Goal: Task Accomplishment & Management: Use online tool/utility

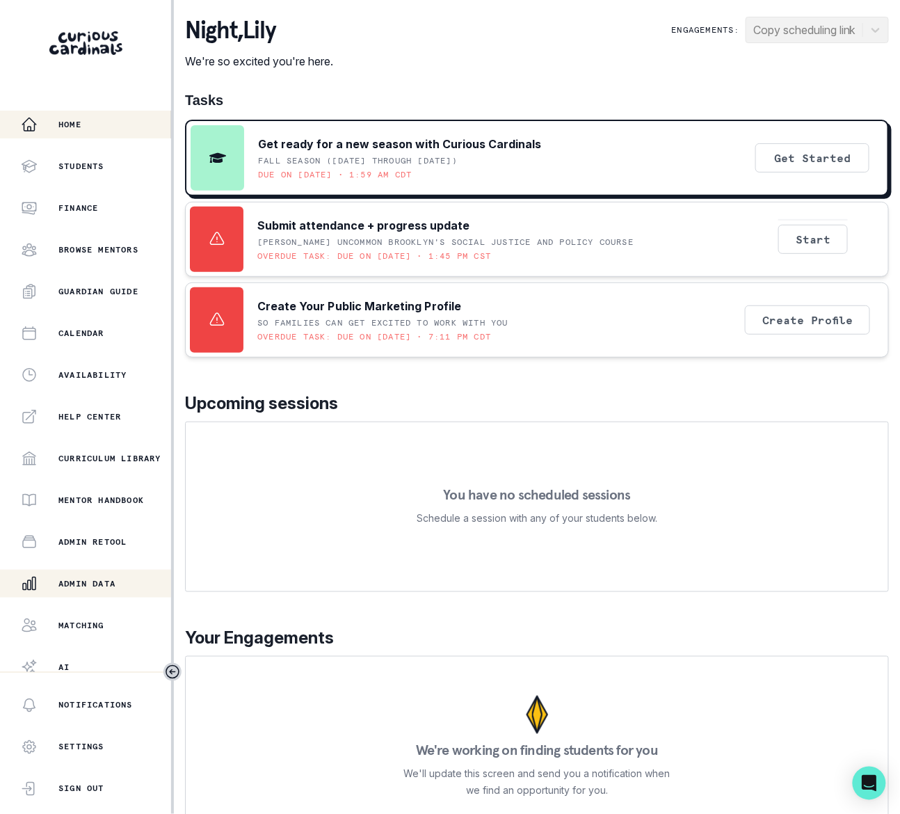
click at [114, 581] on p "Admin Data" at bounding box center [86, 583] width 57 height 11
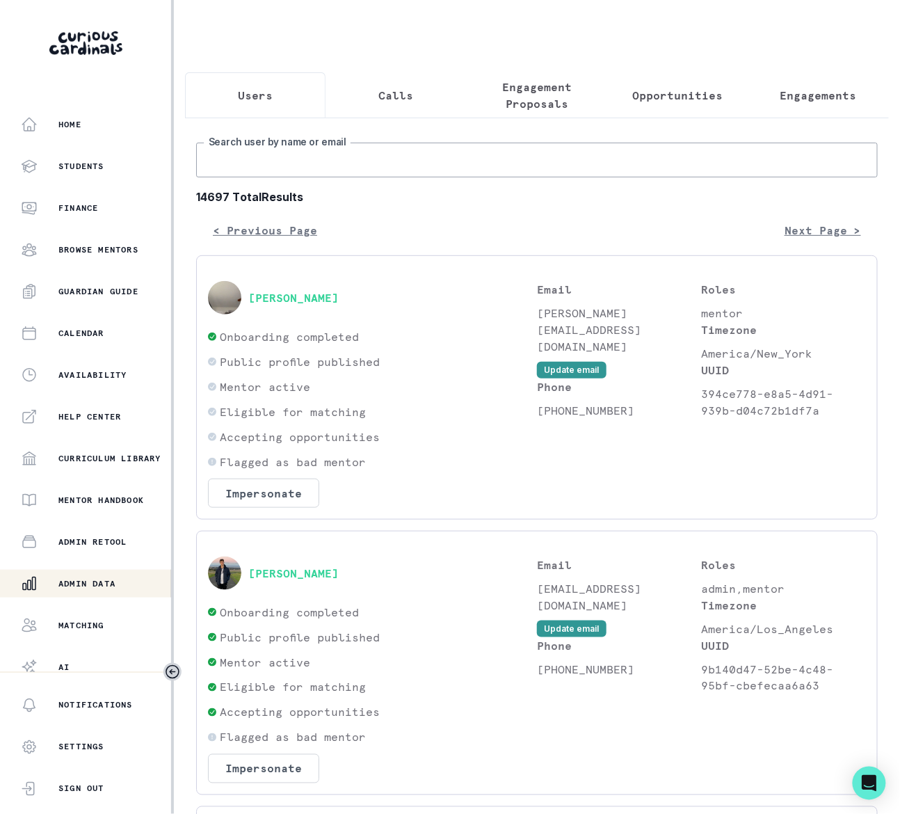
click at [365, 177] on input "Search user by name or email" at bounding box center [536, 160] width 681 height 35
paste input "[PERSON_NAME]"
type input "[PERSON_NAME]"
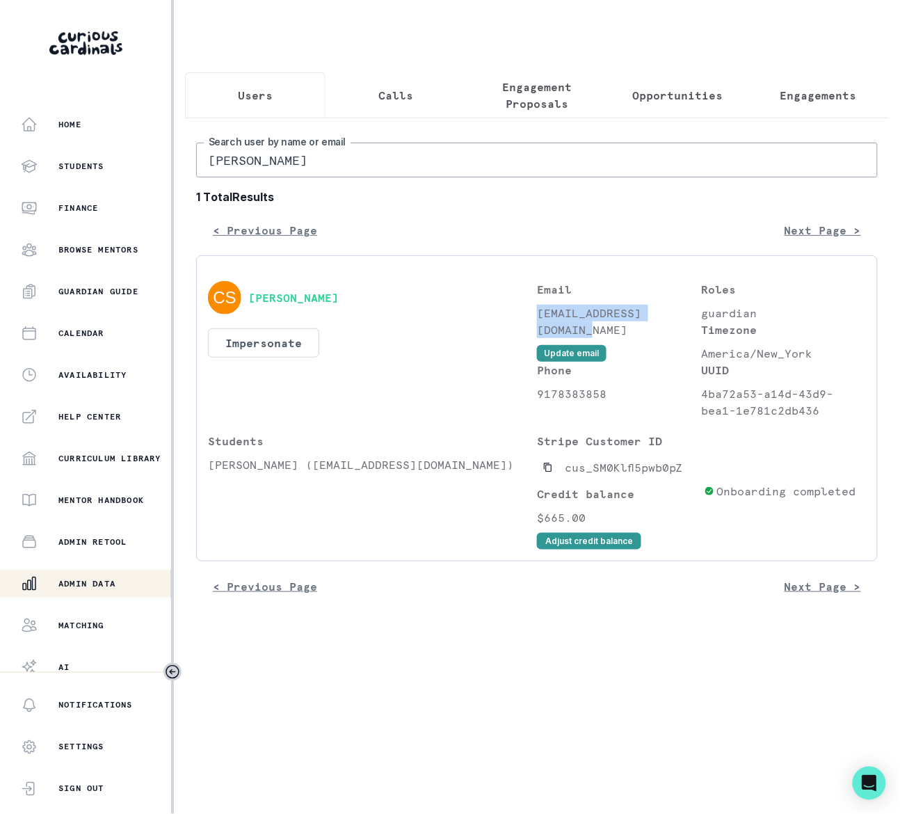
drag, startPoint x: 538, startPoint y: 327, endPoint x: 700, endPoint y: 323, distance: 161.4
click at [700, 323] on p "[EMAIL_ADDRESS][DOMAIN_NAME]" at bounding box center [619, 321] width 165 height 33
copy p "[EMAIL_ADDRESS][DOMAIN_NAME]"
click at [551, 472] on icon "Copied to clipboard" at bounding box center [548, 467] width 8 height 9
copy p "[EMAIL_ADDRESS][DOMAIN_NAME]"
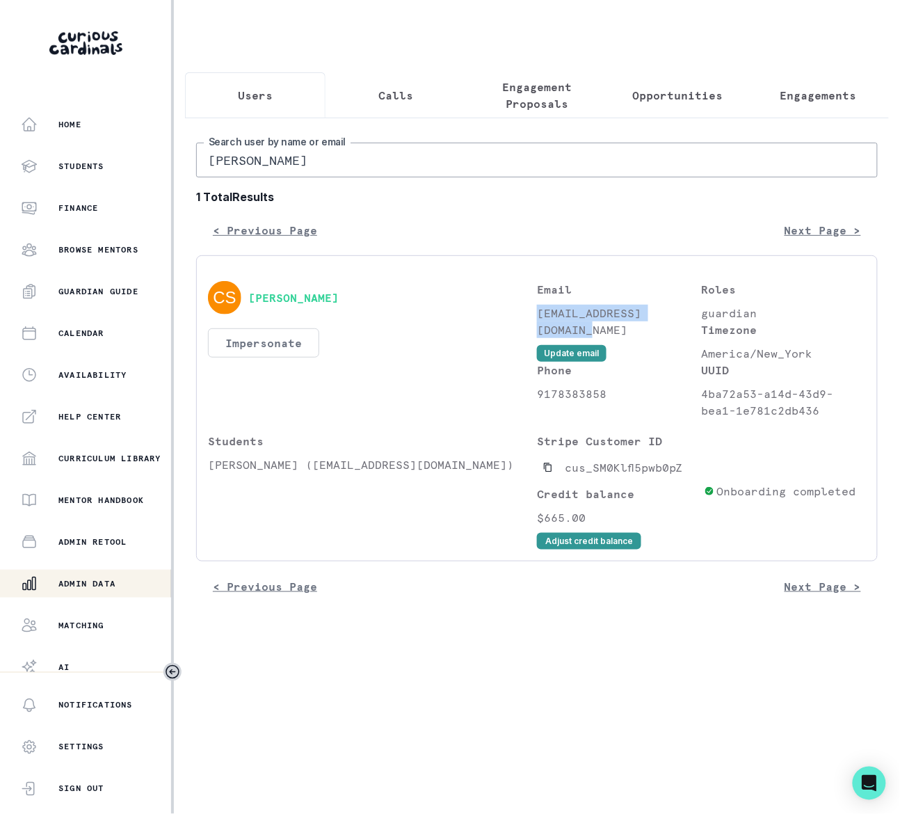
click at [284, 350] on button "Impersonate" at bounding box center [263, 342] width 111 height 29
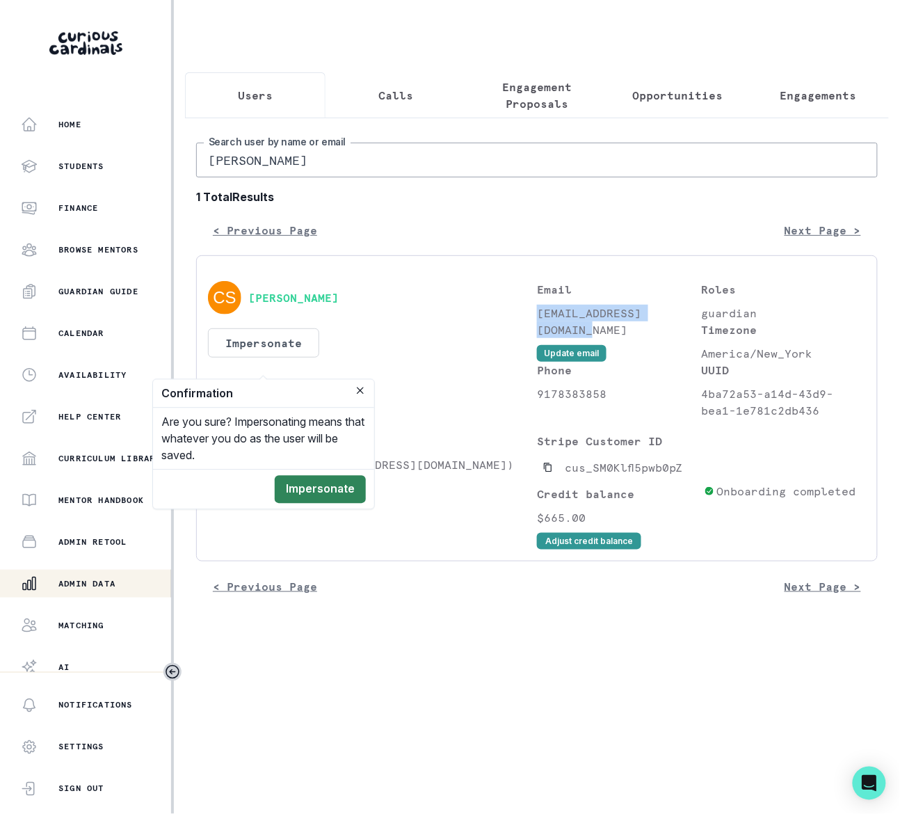
click at [327, 488] on button "Impersonate" at bounding box center [320, 490] width 91 height 28
